Goal: Task Accomplishment & Management: Complete application form

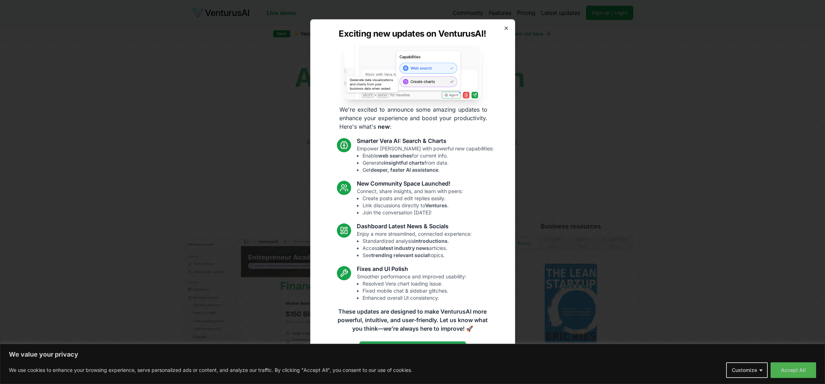
click at [508, 30] on icon "button" at bounding box center [506, 28] width 6 height 6
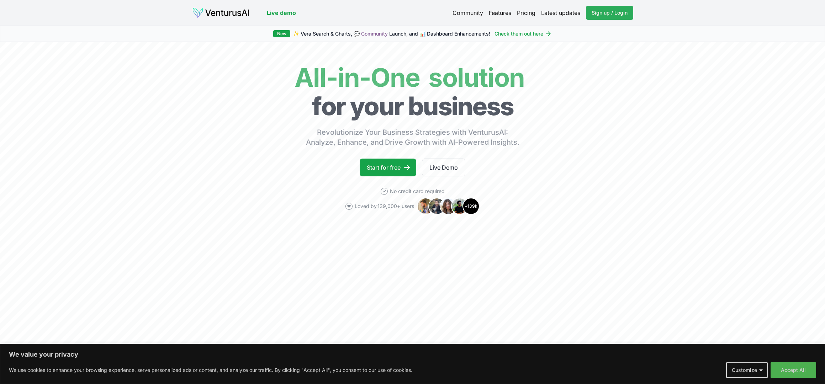
click at [610, 15] on span "Sign up / Login" at bounding box center [609, 12] width 36 height 7
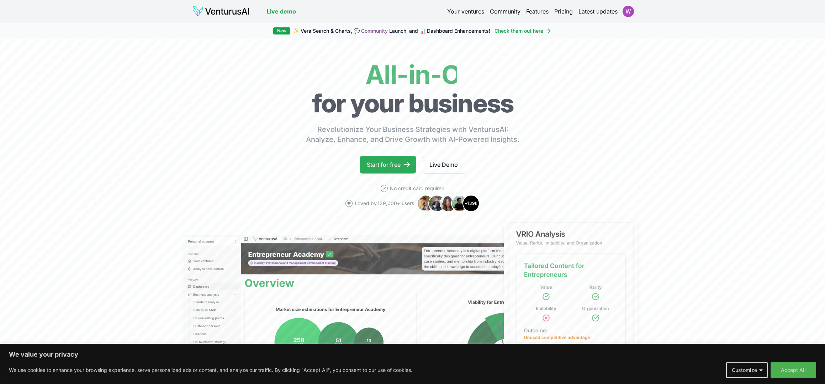
click at [405, 160] on link "Start for free" at bounding box center [387, 165] width 57 height 18
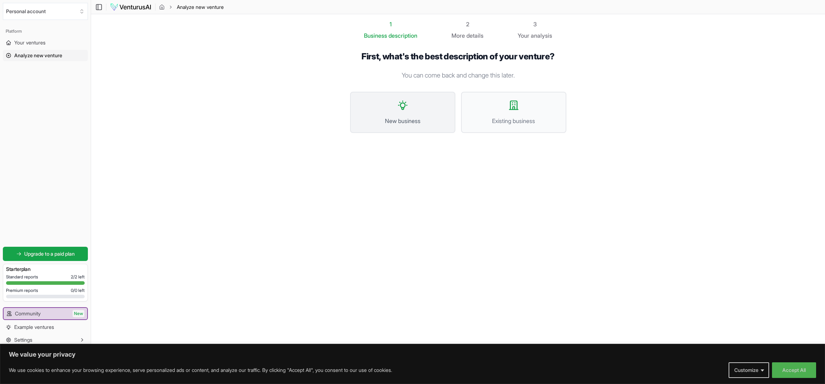
click at [398, 107] on icon at bounding box center [402, 105] width 11 height 11
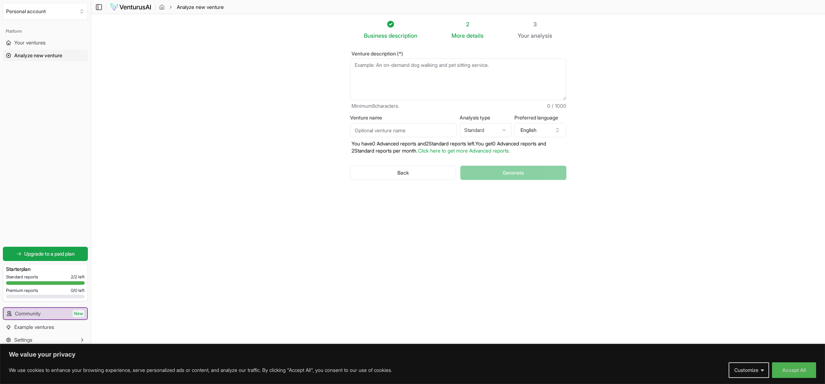
click at [401, 64] on textarea "Venture description (*)" at bounding box center [458, 79] width 216 height 42
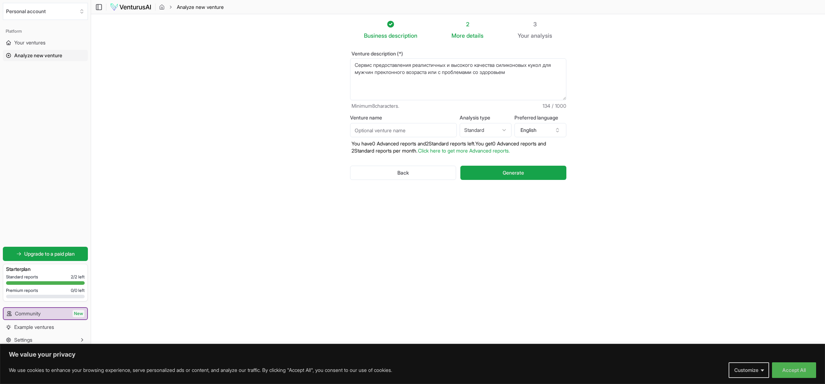
type textarea "Сервис предоставления реалистичных и высокого качества силиконовых кукол для му…"
click at [485, 132] on html "We value your privacy We use cookies to enhance your browsing experience, serve…" at bounding box center [412, 192] width 825 height 384
click at [484, 131] on html "We value your privacy We use cookies to enhance your browsing experience, serve…" at bounding box center [412, 192] width 825 height 384
select select "advanced"
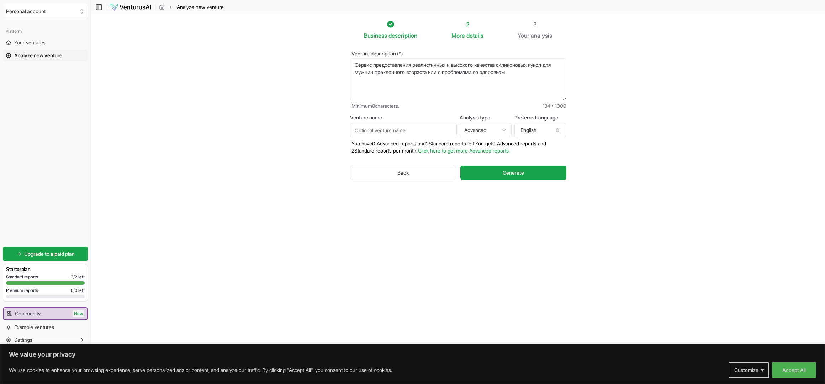
click at [412, 132] on input "Venture name" at bounding box center [403, 130] width 107 height 14
type input "Secret"
click at [527, 130] on button "English" at bounding box center [540, 130] width 52 height 14
click at [521, 174] on span "Generate" at bounding box center [512, 172] width 21 height 7
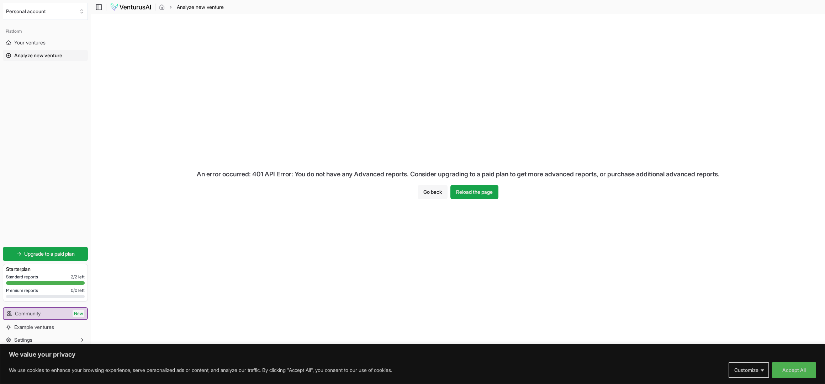
click at [432, 192] on button "Go back" at bounding box center [432, 192] width 30 height 14
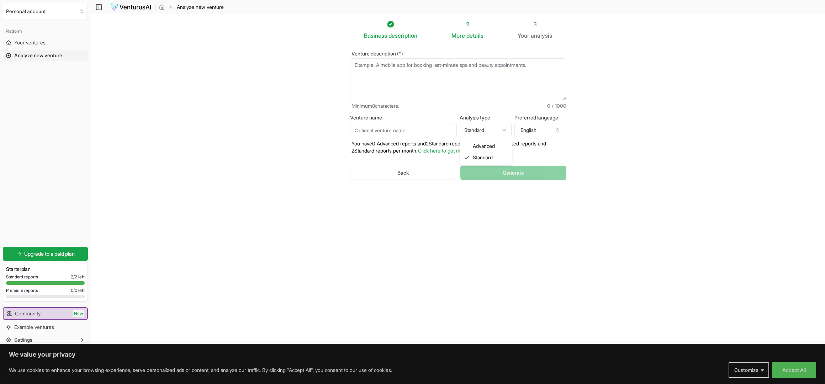
click at [484, 131] on html "We value your privacy We use cookies to enhance your browsing experience, serve…" at bounding box center [412, 192] width 825 height 384
click at [387, 133] on input "Venture name" at bounding box center [403, 130] width 107 height 14
drag, startPoint x: 372, startPoint y: 132, endPoint x: 294, endPoint y: 114, distance: 80.3
click at [300, 116] on section "Business description 2 More details 3 Your analysis Venture description (*) Min…" at bounding box center [458, 181] width 734 height 334
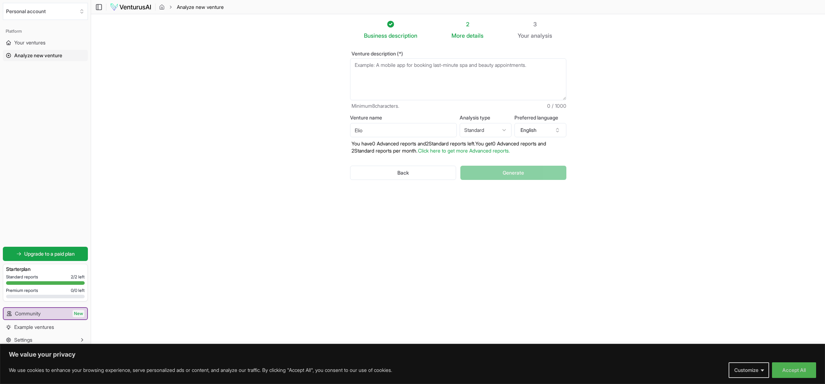
type input "Elio"
click at [378, 64] on textarea "Venture description (*)" at bounding box center [458, 79] width 216 height 42
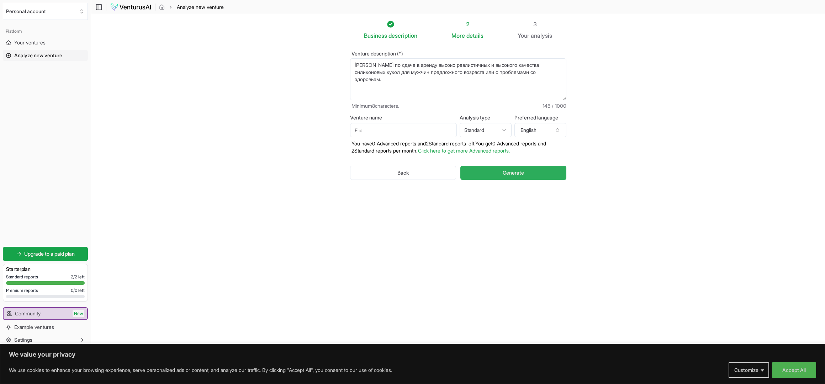
type textarea "Сервис по сдаче в аренду высоко реалистичных и высокого качества силиконовых ку…"
click at [521, 174] on span "Generate" at bounding box center [512, 172] width 21 height 7
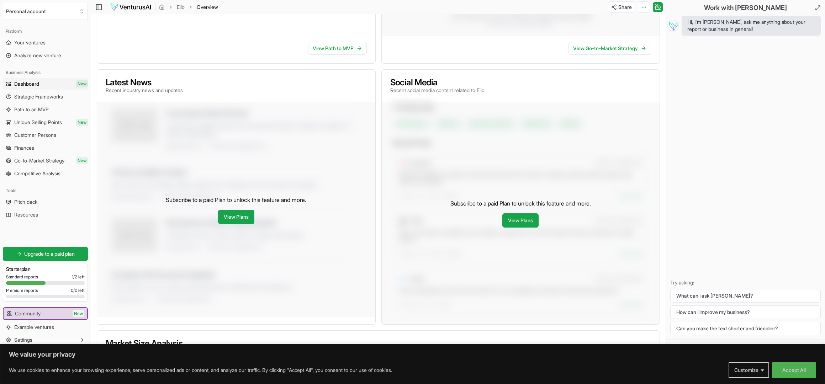
scroll to position [150, 0]
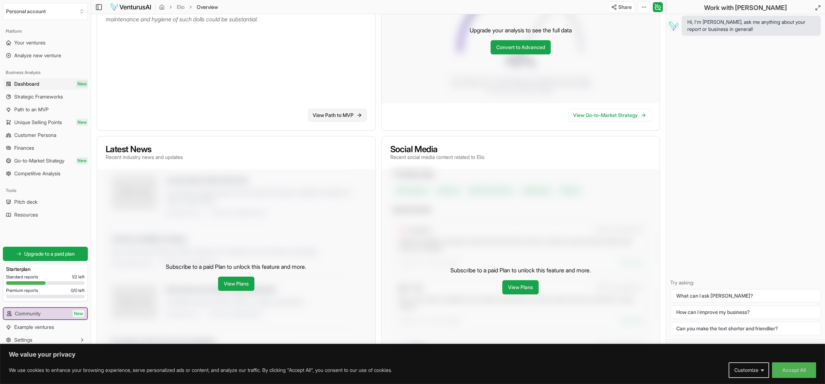
click at [327, 116] on link "View Path to MVP" at bounding box center [337, 115] width 59 height 13
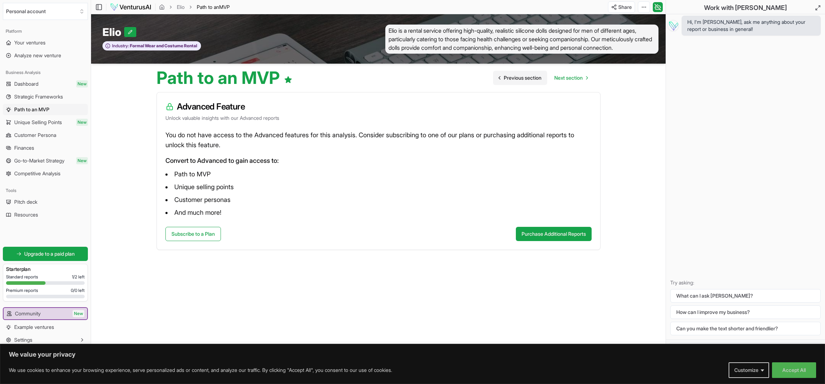
click at [507, 79] on span "Previous section" at bounding box center [522, 77] width 38 height 7
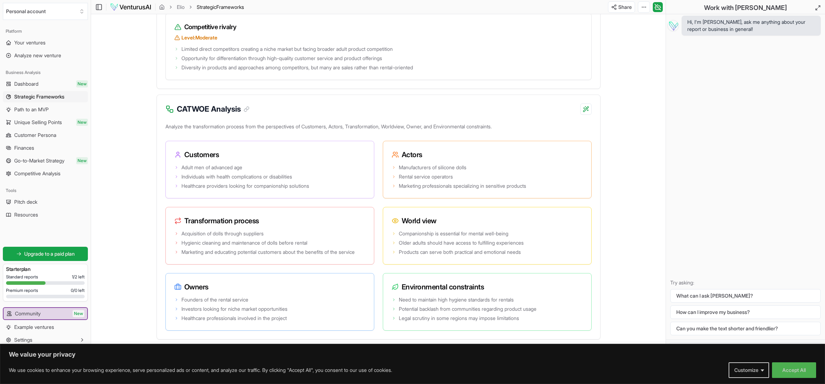
scroll to position [1307, 0]
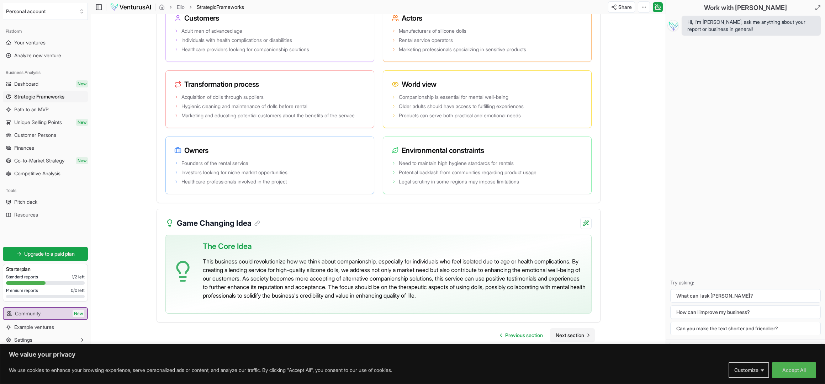
click at [567, 334] on span "Next section" at bounding box center [569, 335] width 28 height 7
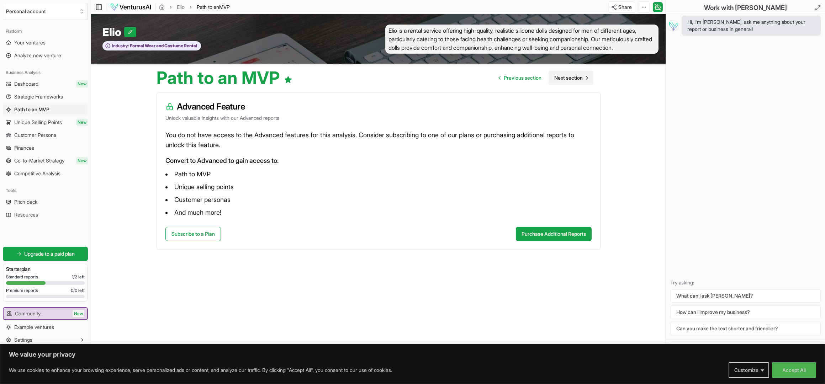
click at [573, 77] on span "Next section" at bounding box center [568, 77] width 28 height 7
click at [571, 76] on span "Next section" at bounding box center [568, 77] width 28 height 7
click at [571, 78] on span "Next section" at bounding box center [568, 77] width 28 height 7
click at [570, 78] on span "Next section" at bounding box center [568, 77] width 28 height 7
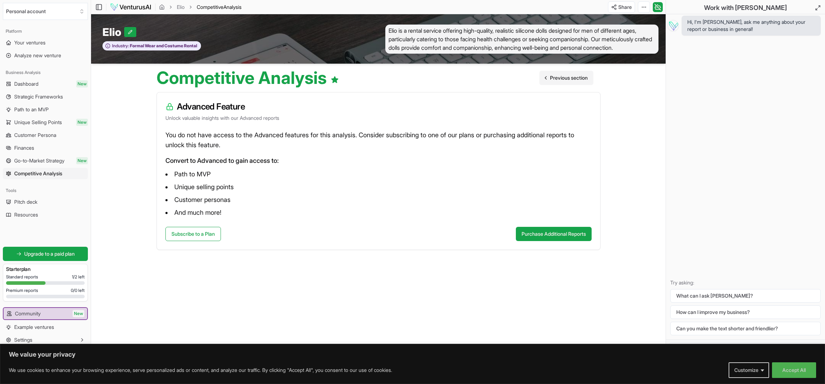
click at [572, 79] on span "Previous section" at bounding box center [569, 77] width 38 height 7
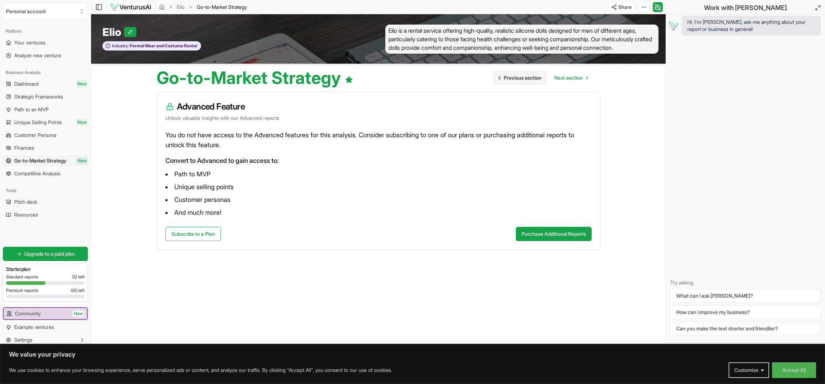
click at [572, 79] on span "Next section" at bounding box center [568, 77] width 28 height 7
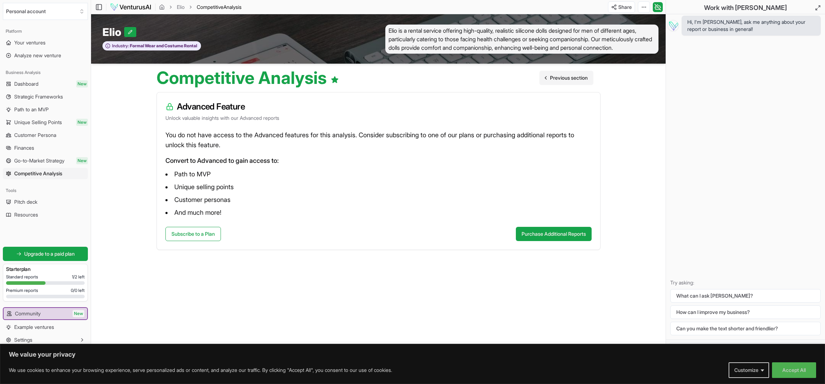
click at [572, 79] on span "Previous section" at bounding box center [569, 77] width 38 height 7
click at [572, 79] on span "Next section" at bounding box center [568, 77] width 28 height 7
click at [571, 78] on span "Previous section" at bounding box center [569, 77] width 38 height 7
click at [571, 78] on span "Next section" at bounding box center [568, 77] width 28 height 7
click at [564, 79] on span "Previous section" at bounding box center [569, 77] width 38 height 7
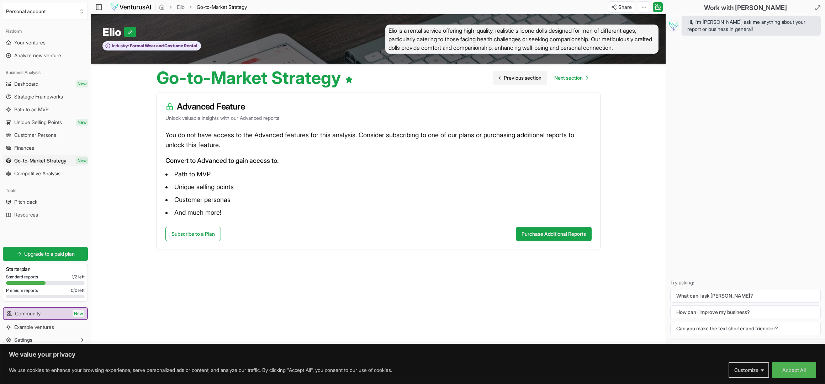
click at [531, 76] on span "Previous section" at bounding box center [522, 77] width 38 height 7
click at [522, 79] on span "Previous section" at bounding box center [522, 77] width 38 height 7
click at [516, 78] on span "Previous section" at bounding box center [522, 77] width 38 height 7
click at [515, 78] on span "Previous section" at bounding box center [522, 77] width 38 height 7
click at [513, 78] on span "Previous section" at bounding box center [522, 77] width 38 height 7
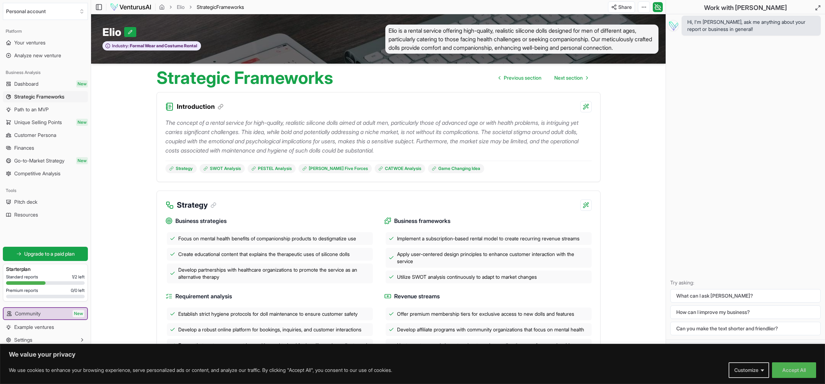
scroll to position [154, 0]
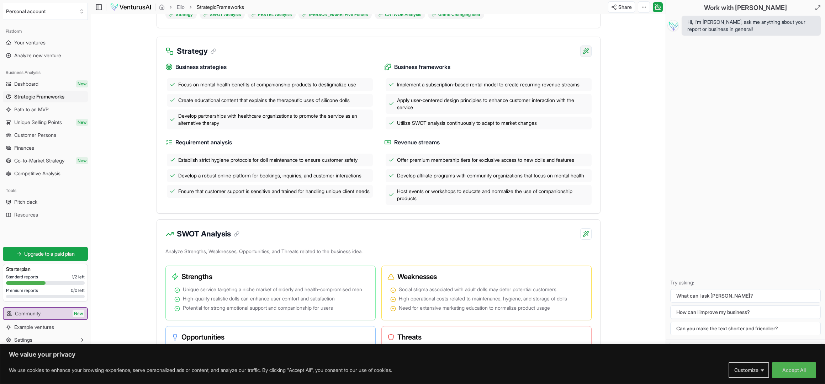
click at [586, 50] on html "We value your privacy We use cookies to enhance your browsing experience, serve…" at bounding box center [412, 38] width 825 height 384
click at [622, 135] on html "We value your privacy We use cookies to enhance your browsing experience, serve…" at bounding box center [412, 38] width 825 height 384
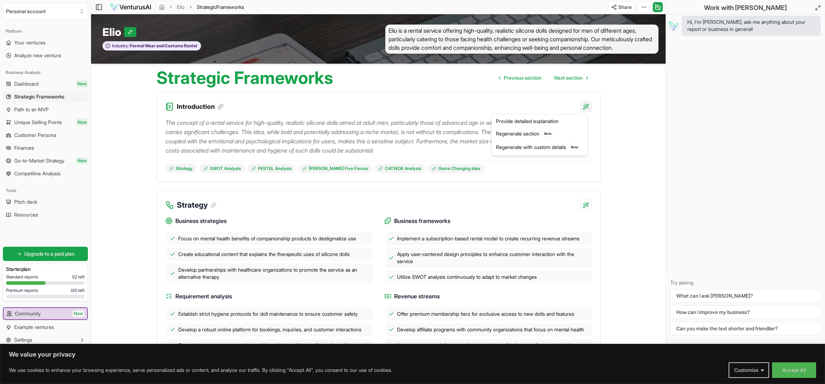
click at [586, 106] on html "We value your privacy We use cookies to enhance your browsing experience, serve…" at bounding box center [412, 192] width 825 height 384
click at [549, 148] on div "Regenerate with custom details Beta" at bounding box center [539, 147] width 93 height 14
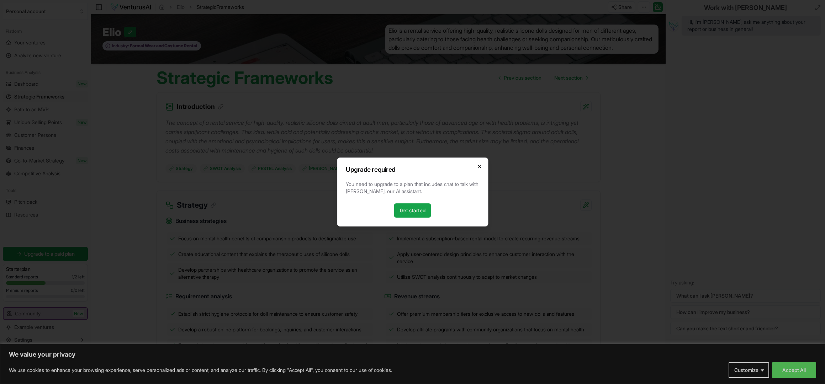
click at [478, 166] on icon "button" at bounding box center [479, 167] width 6 height 6
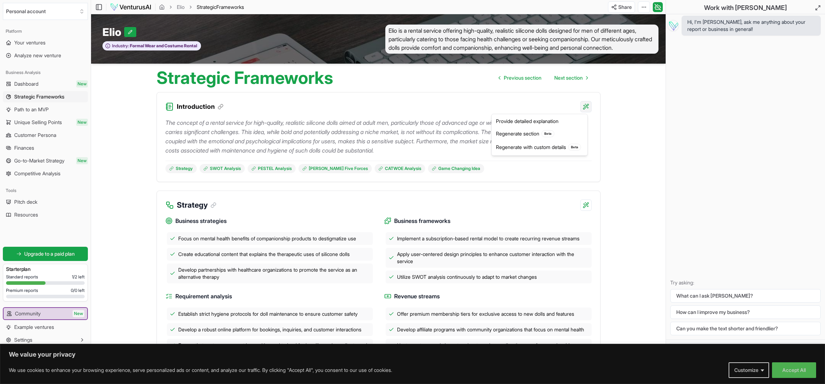
click at [588, 107] on html "We value your privacy We use cookies to enhance your browsing experience, serve…" at bounding box center [412, 192] width 825 height 384
click at [288, 200] on html "We value your privacy We use cookies to enhance your browsing experience, serve…" at bounding box center [412, 192] width 825 height 384
click at [797, 377] on button "Accept All" at bounding box center [794, 370] width 44 height 16
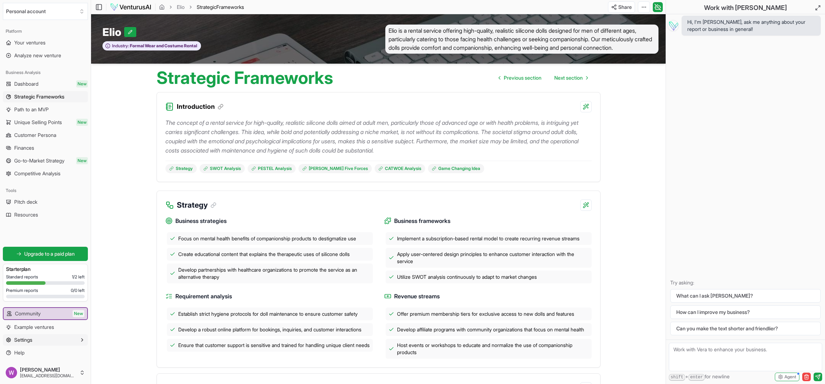
click at [79, 337] on icon "button" at bounding box center [82, 340] width 6 height 6
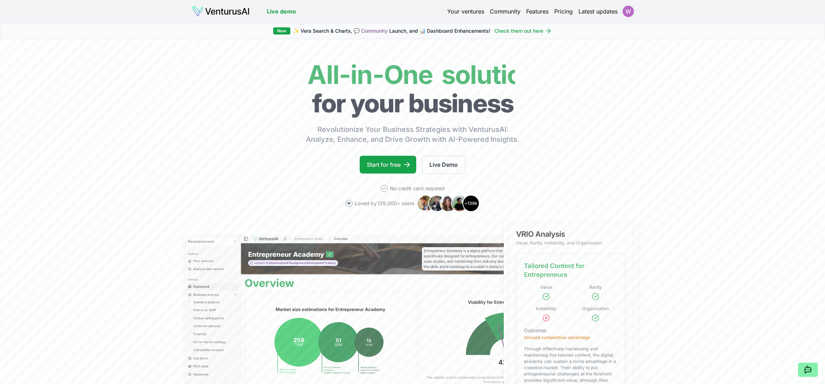
click at [630, 16] on html "We value your privacy We use cookies to enhance your browsing experience, serve…" at bounding box center [412, 192] width 825 height 384
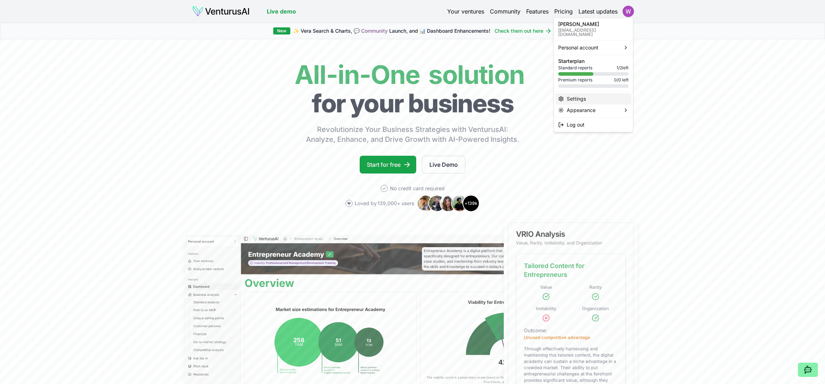
click at [565, 93] on div "Settings" at bounding box center [593, 98] width 76 height 11
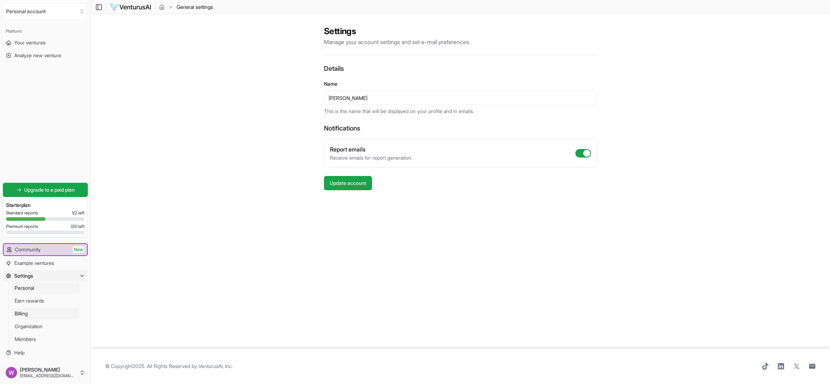
click at [20, 313] on span "Billing" at bounding box center [21, 313] width 13 height 7
